Goal: Navigation & Orientation: Find specific page/section

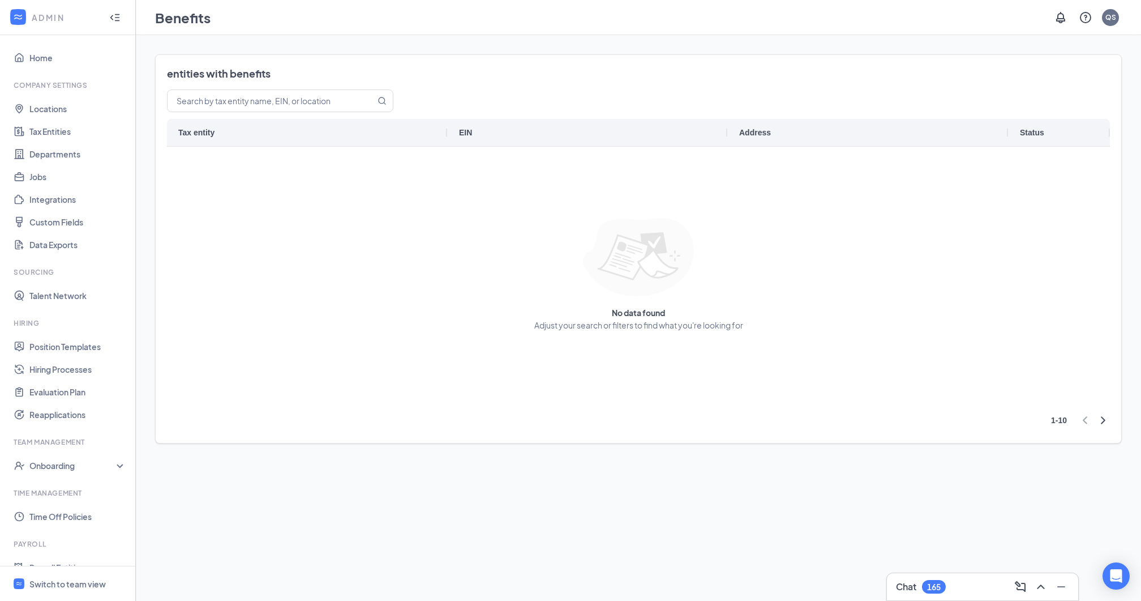
click at [1103, 421] on icon "ChevronRight" at bounding box center [1103, 420] width 14 height 14
click at [1084, 421] on icon "ChevronLeft" at bounding box center [1085, 420] width 14 height 14
drag, startPoint x: 78, startPoint y: 126, endPoint x: 980, endPoint y: 5, distance: 910.4
click at [0, 0] on div "ADMIN Home Company Settings Locations Tax Entities Departments Jobs Integration…" at bounding box center [68, 300] width 136 height 601
click at [762, 230] on div at bounding box center [638, 274] width 943 height 255
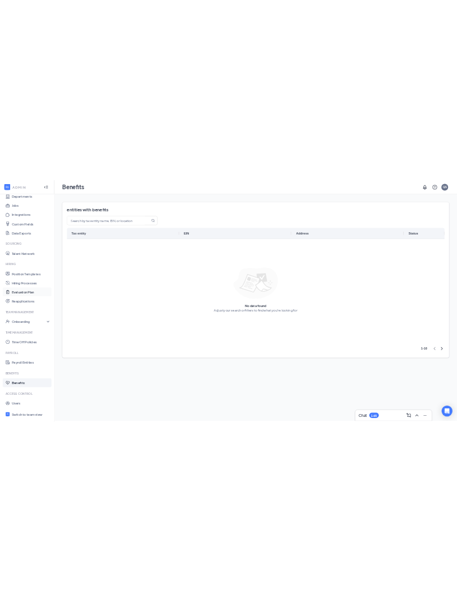
scroll to position [142, 0]
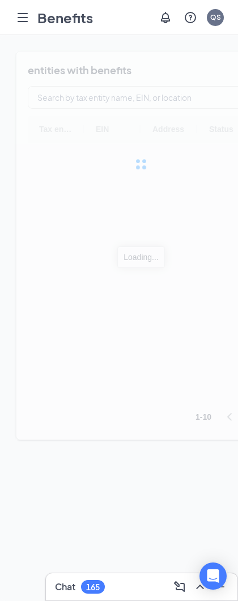
click at [236, 71] on div at bounding box center [141, 164] width 250 height 226
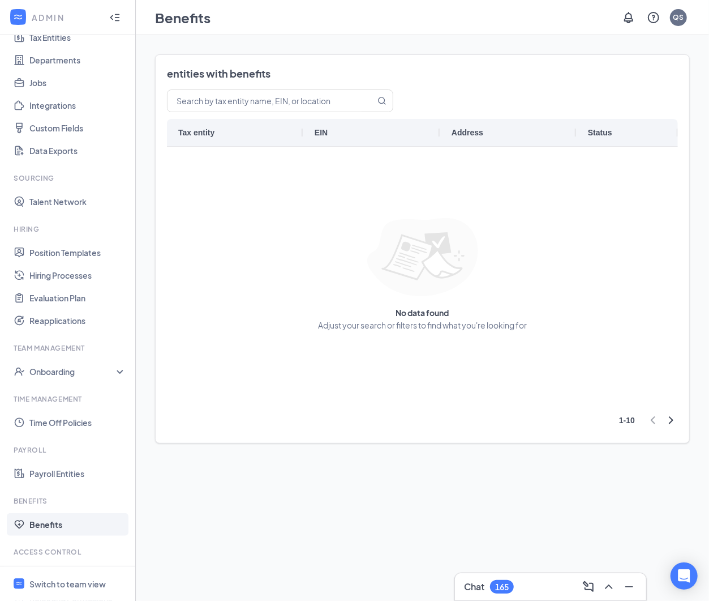
scroll to position [142, 0]
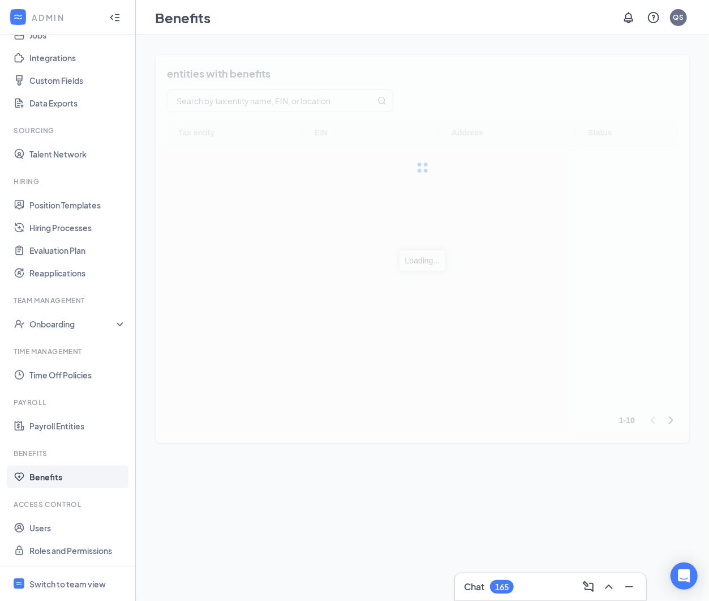
drag, startPoint x: 65, startPoint y: 525, endPoint x: 655, endPoint y: 81, distance: 738.5
click at [0, 0] on div "ADMIN Home Company Settings Locations Tax Entities Departments Jobs Integration…" at bounding box center [68, 300] width 136 height 601
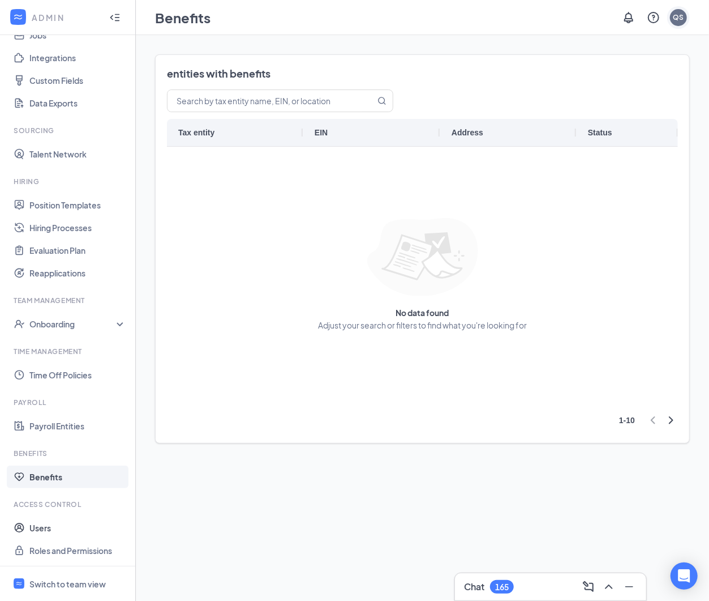
click at [680, 17] on div "QS" at bounding box center [679, 17] width 11 height 10
drag, startPoint x: 562, startPoint y: 52, endPoint x: 684, endPoint y: 54, distance: 122.3
click at [684, 54] on div "Little William Enterprises" at bounding box center [622, 49] width 136 height 23
copy div "Little William Enterprises"
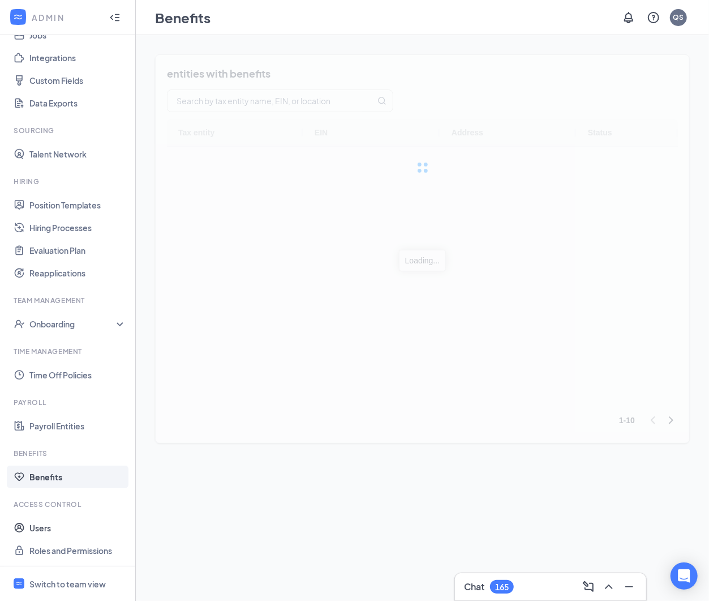
click at [271, 477] on div "entities with benefits Tax entity EIN Address Status Loading... 1 - 10" at bounding box center [422, 317] width 535 height 527
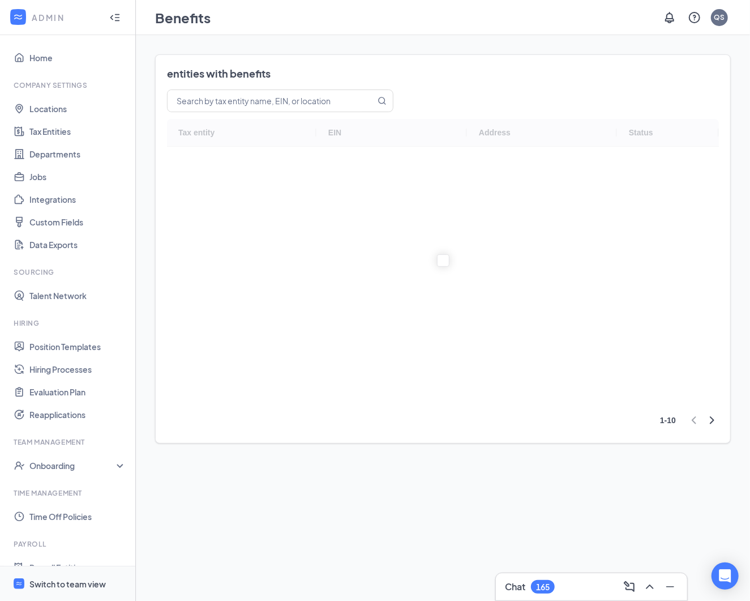
click at [53, 578] on div "Switch to team view" at bounding box center [67, 583] width 76 height 11
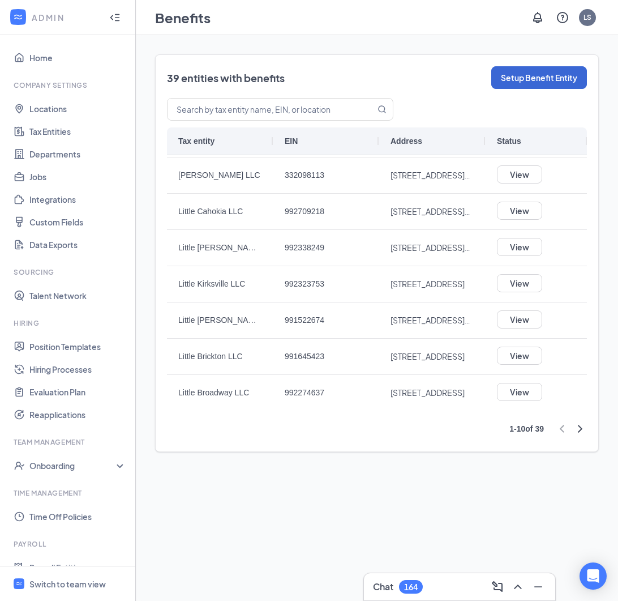
scroll to position [142, 0]
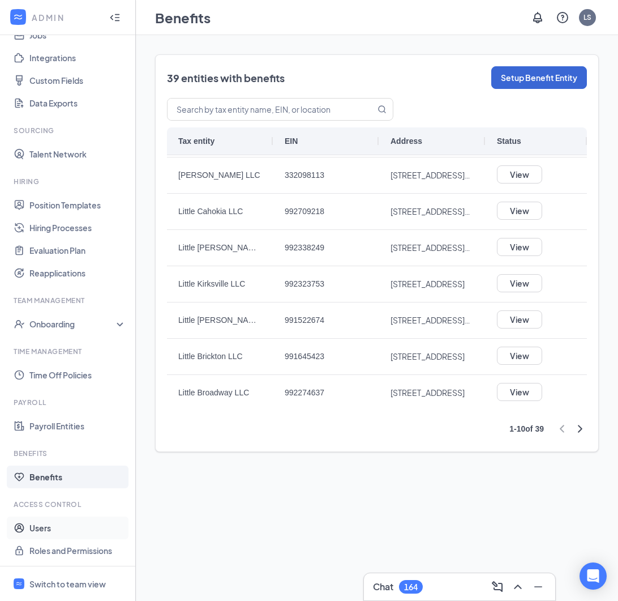
click at [54, 528] on link "Users" at bounding box center [77, 527] width 97 height 23
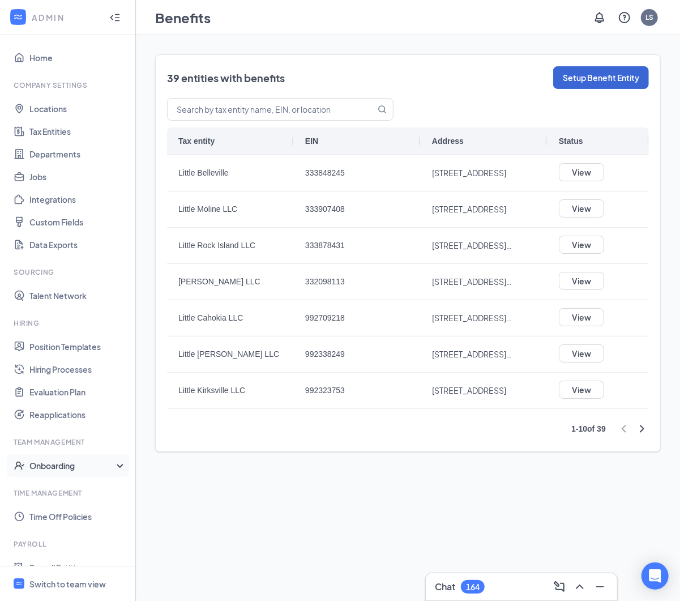
scroll to position [142, 0]
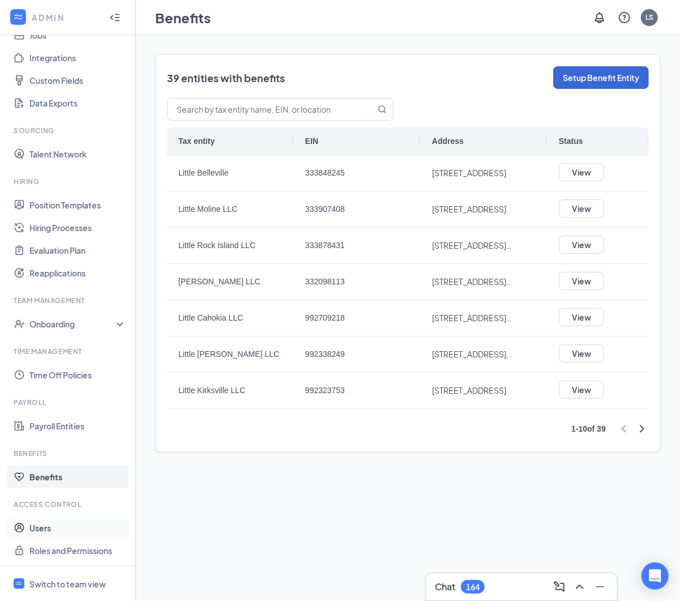
click at [50, 530] on link "Users" at bounding box center [77, 527] width 97 height 23
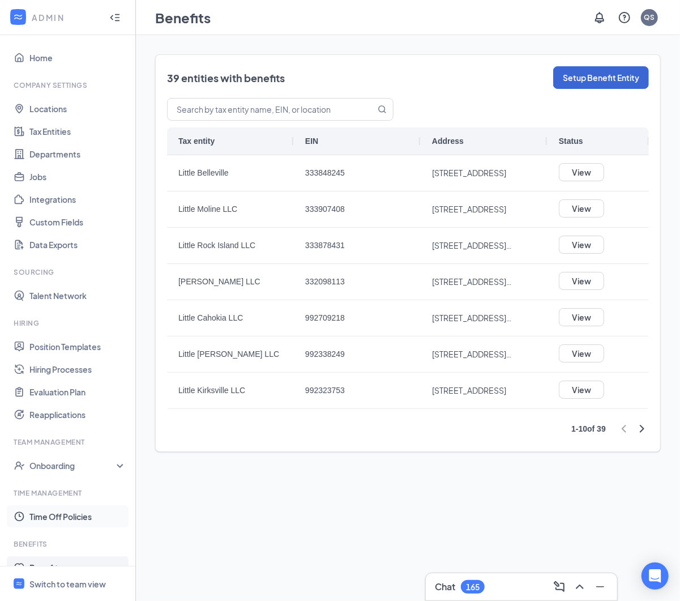
scroll to position [91, 0]
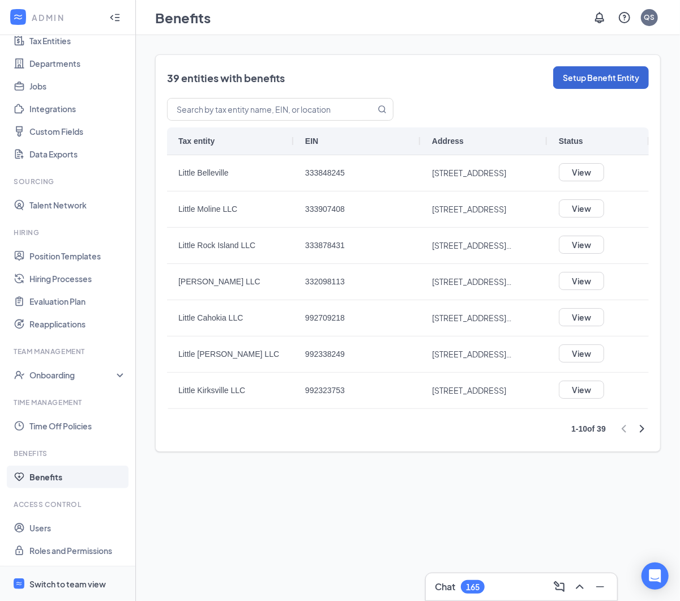
click at [50, 578] on div "Switch to team view" at bounding box center [67, 583] width 76 height 11
